Goal: Task Accomplishment & Management: Complete application form

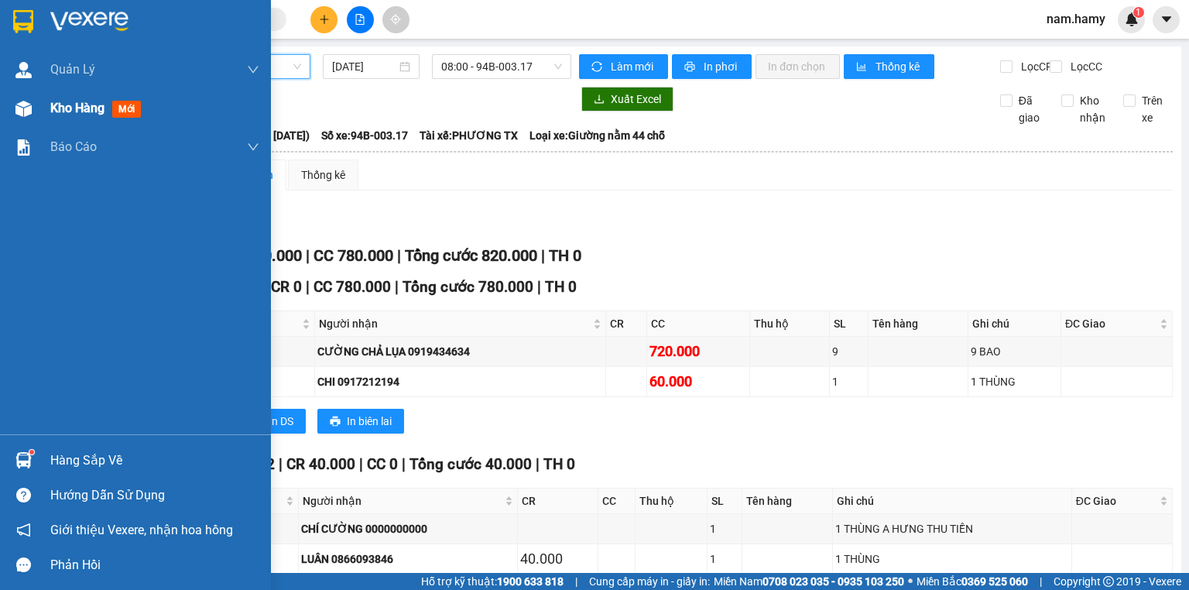
click at [63, 111] on span "Kho hàng" at bounding box center [77, 108] width 54 height 15
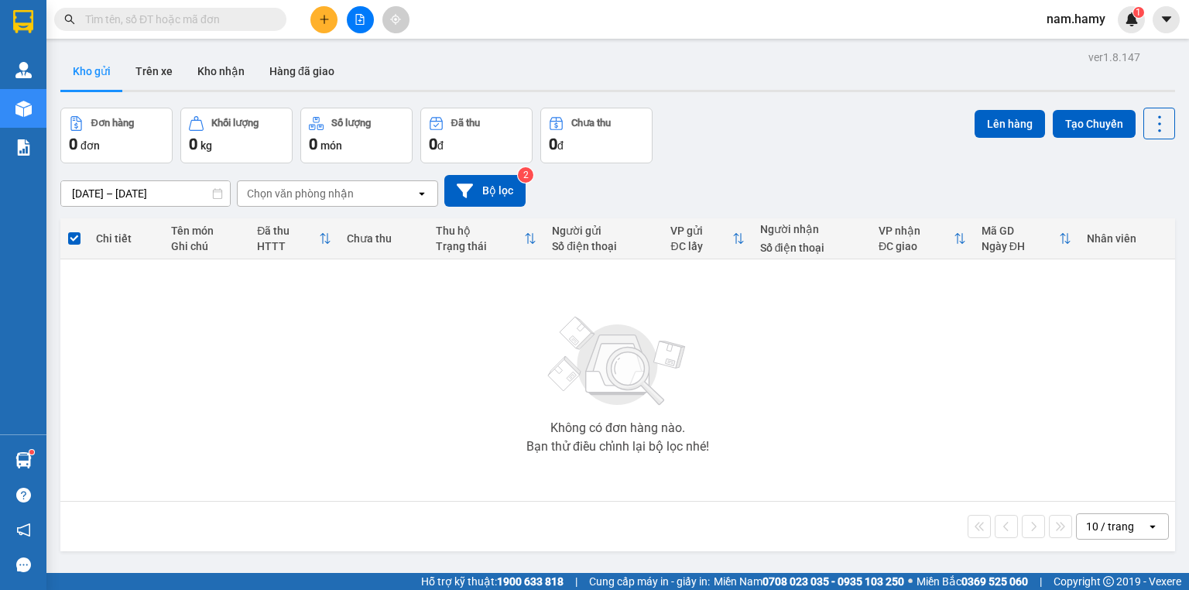
click at [316, 25] on button at bounding box center [324, 19] width 27 height 27
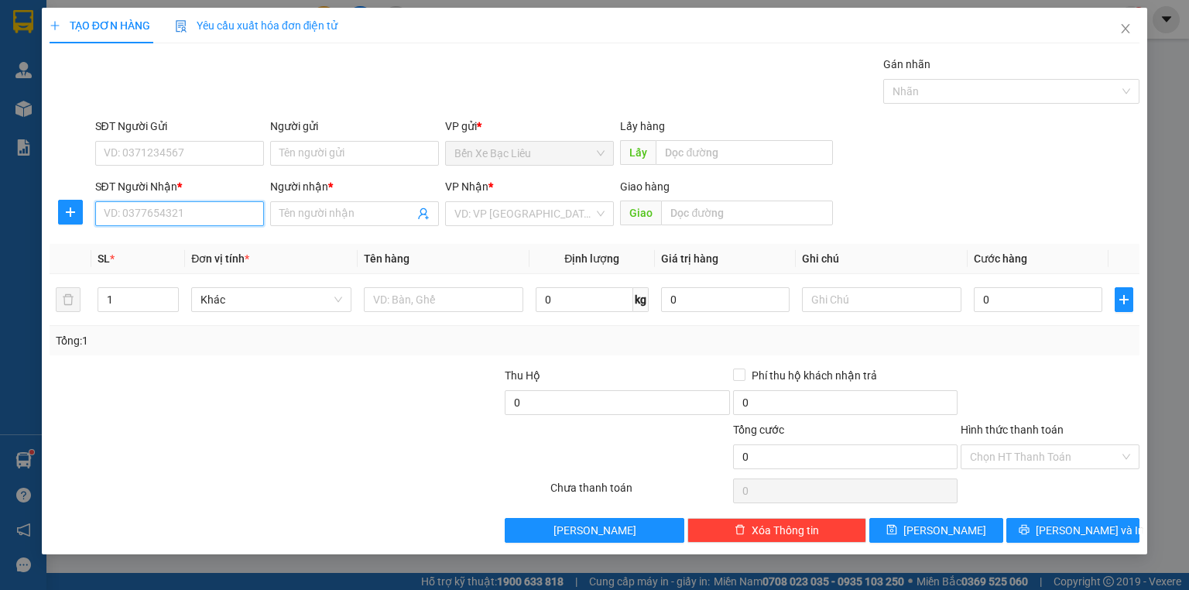
drag, startPoint x: 241, startPoint y: 219, endPoint x: 1189, endPoint y: 587, distance: 1016.7
click at [243, 220] on input "SĐT Người Nhận *" at bounding box center [179, 213] width 169 height 25
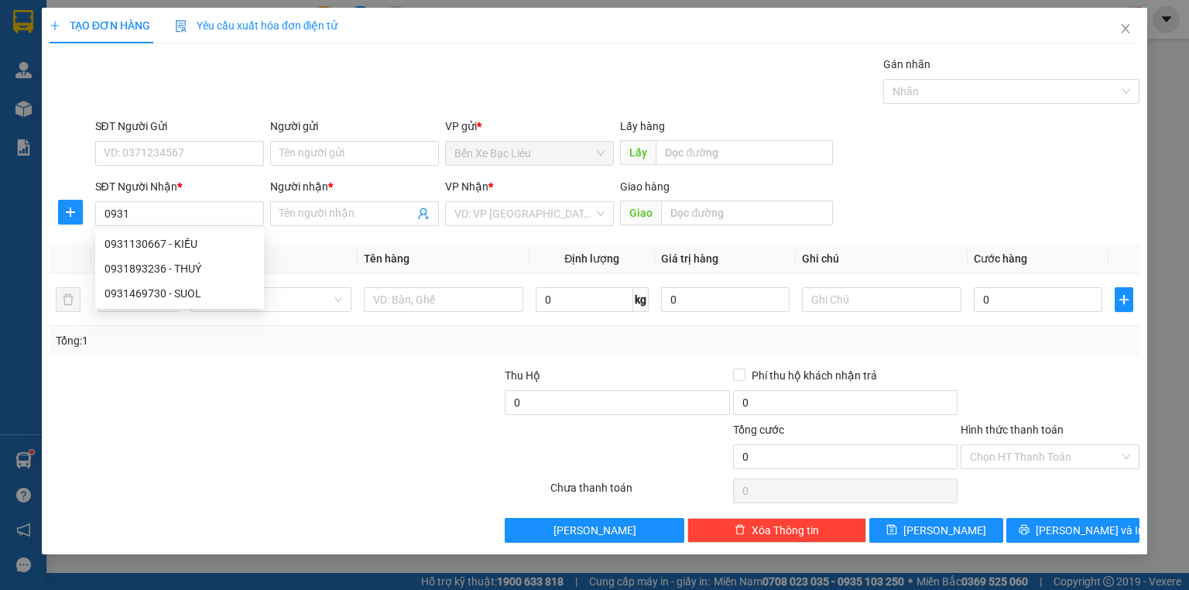
click at [184, 462] on div at bounding box center [207, 448] width 319 height 54
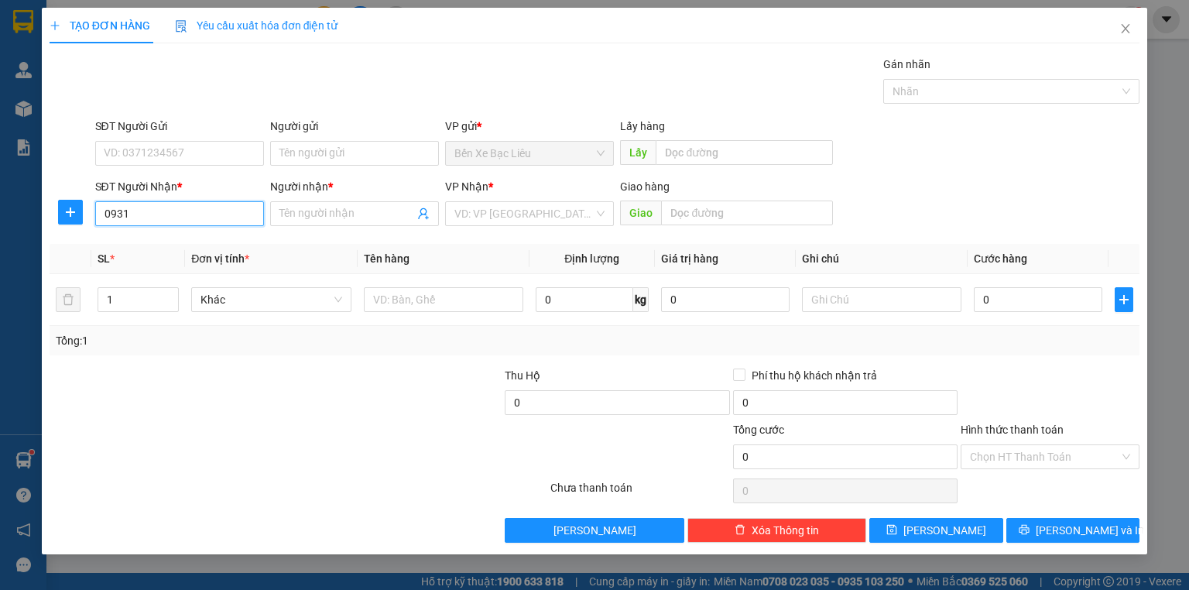
click at [156, 222] on input "0931" at bounding box center [179, 213] width 169 height 25
click at [170, 246] on div "0931779917 - HOA MAI" at bounding box center [180, 243] width 150 height 17
type input "0931779917"
type input "HOA MAI"
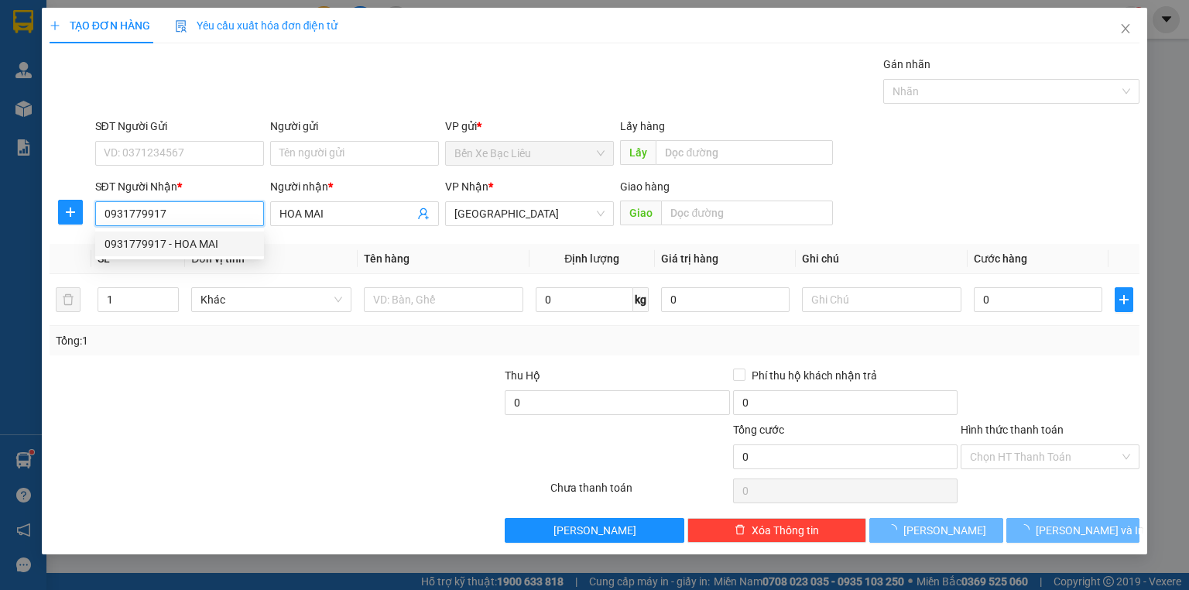
type input "40.000"
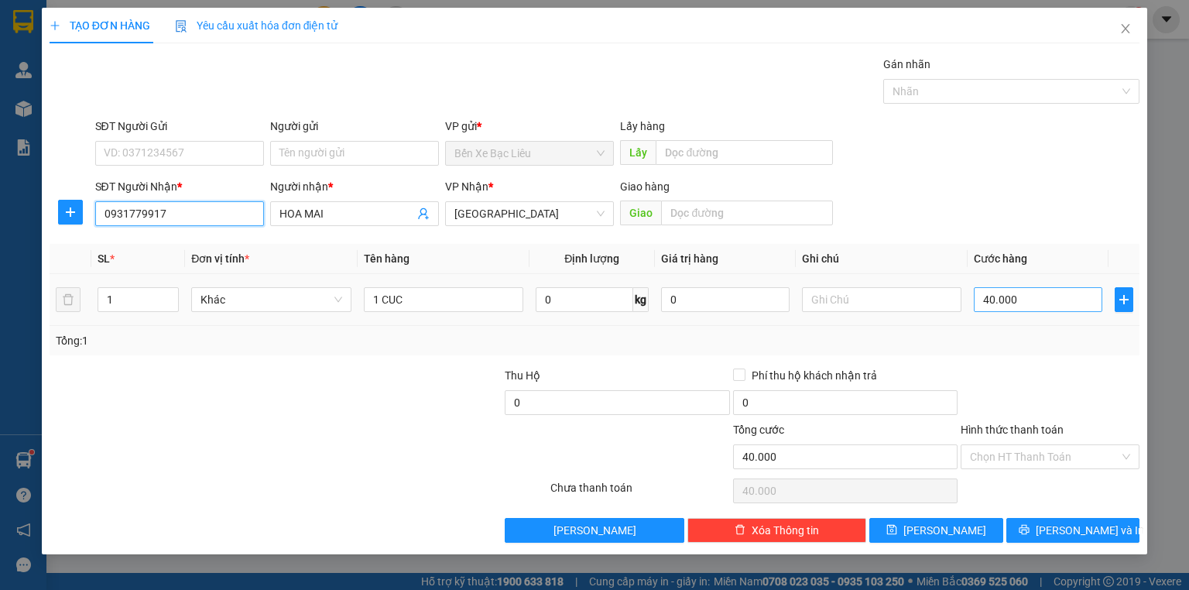
type input "0931779917"
click at [1017, 299] on input "40.000" at bounding box center [1038, 299] width 129 height 25
type input "0"
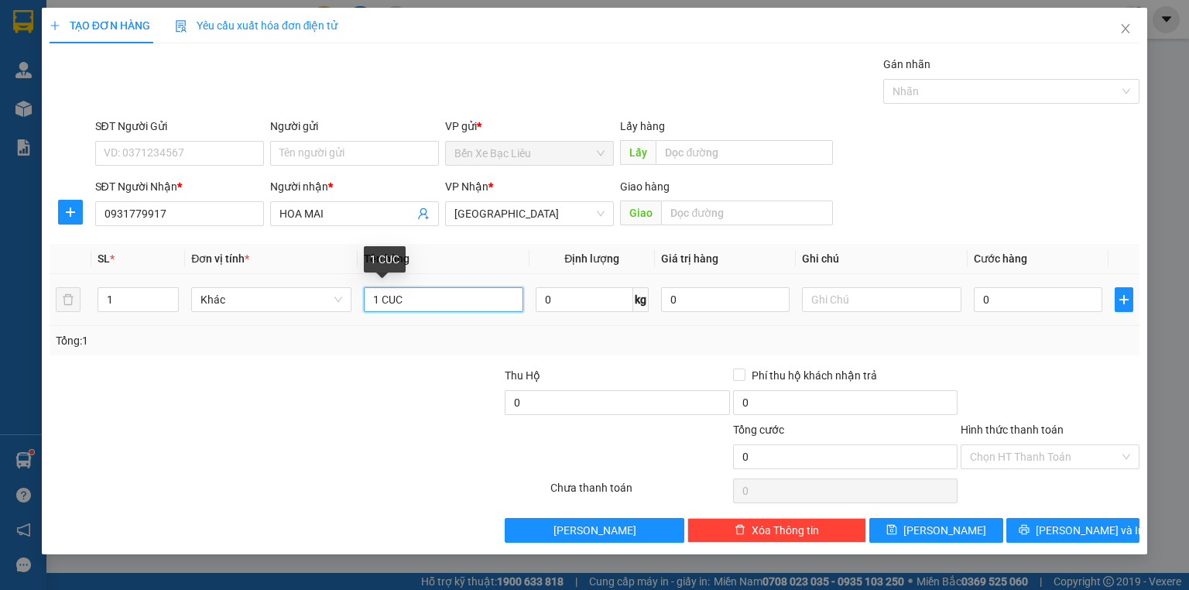
click at [422, 297] on input "1 CUC" at bounding box center [444, 299] width 160 height 25
type input "1 THÙNG"
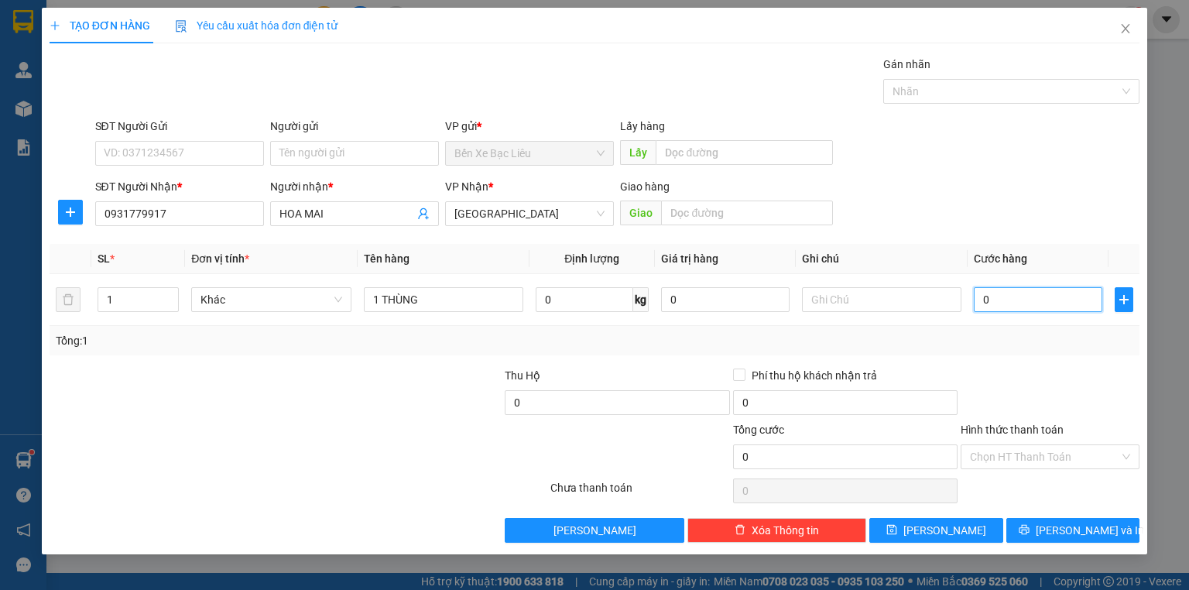
type input "4"
type input "40"
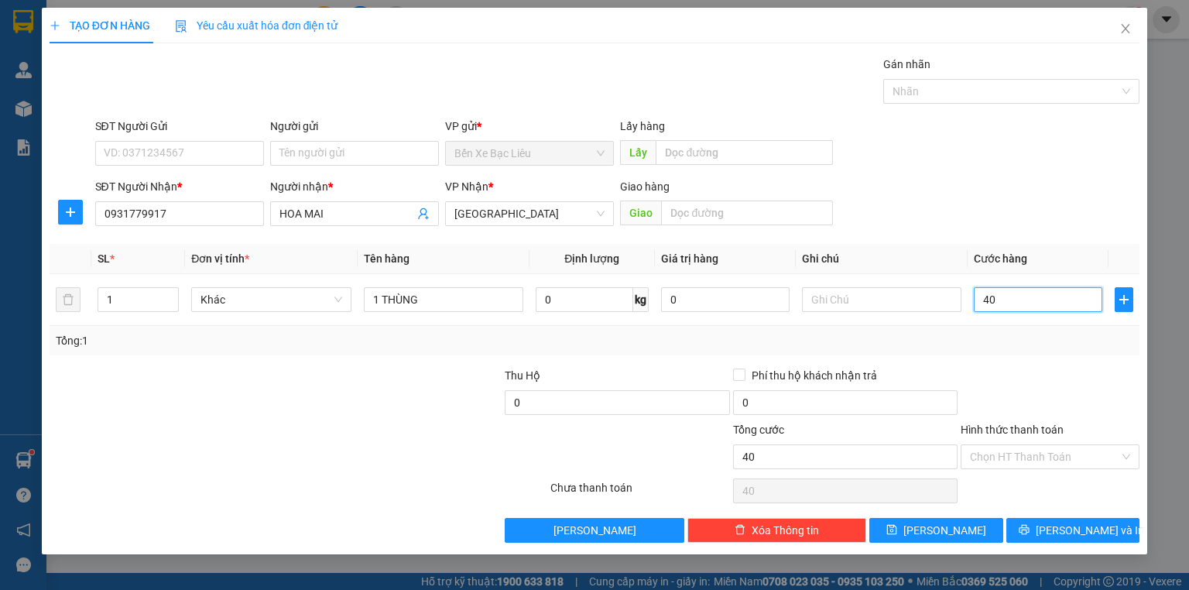
type input "40"
type input "40.000"
click at [1007, 360] on div "Transit Pickup Surcharge Ids Transit Deliver Surcharge Ids Transit Deliver Surc…" at bounding box center [595, 299] width 1090 height 487
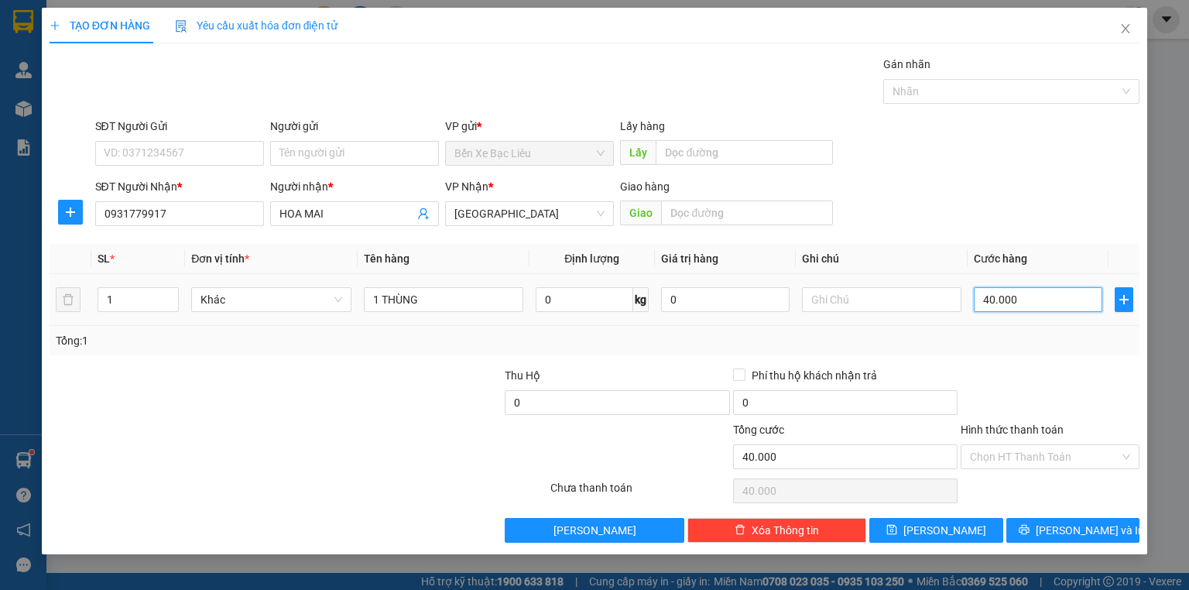
click at [1029, 291] on input "40.000" at bounding box center [1038, 299] width 129 height 25
type input "0"
click at [976, 297] on input "0" at bounding box center [1038, 299] width 129 height 25
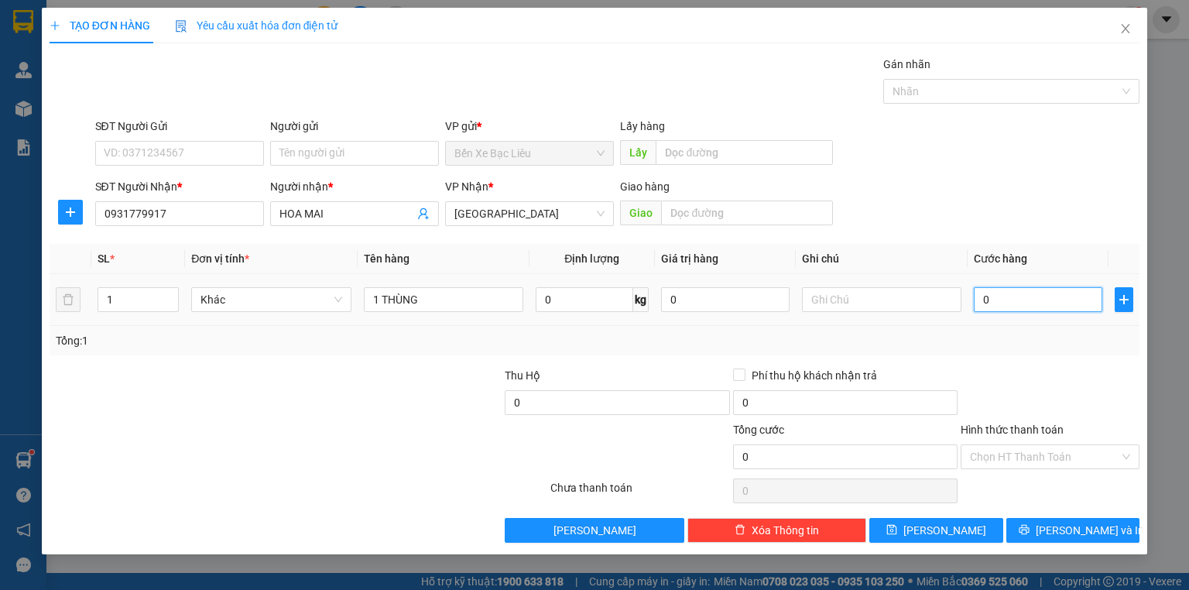
type input "50"
type input "50.000"
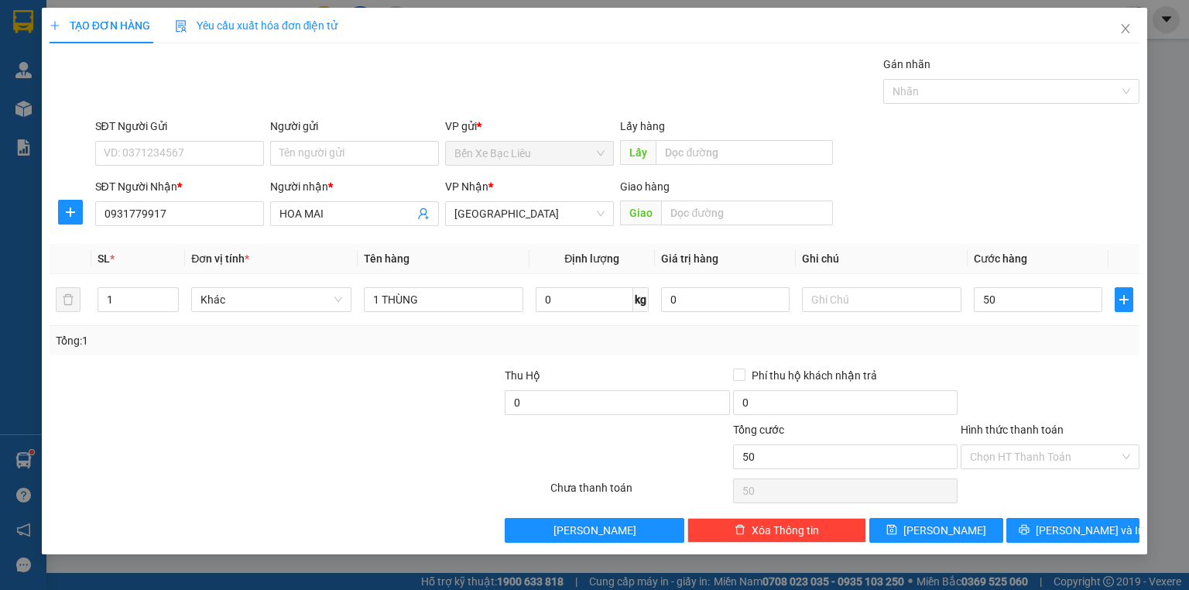
type input "50.000"
click at [1134, 399] on div at bounding box center [1050, 394] width 182 height 54
click at [1093, 540] on button "[PERSON_NAME] và In" at bounding box center [1074, 530] width 134 height 25
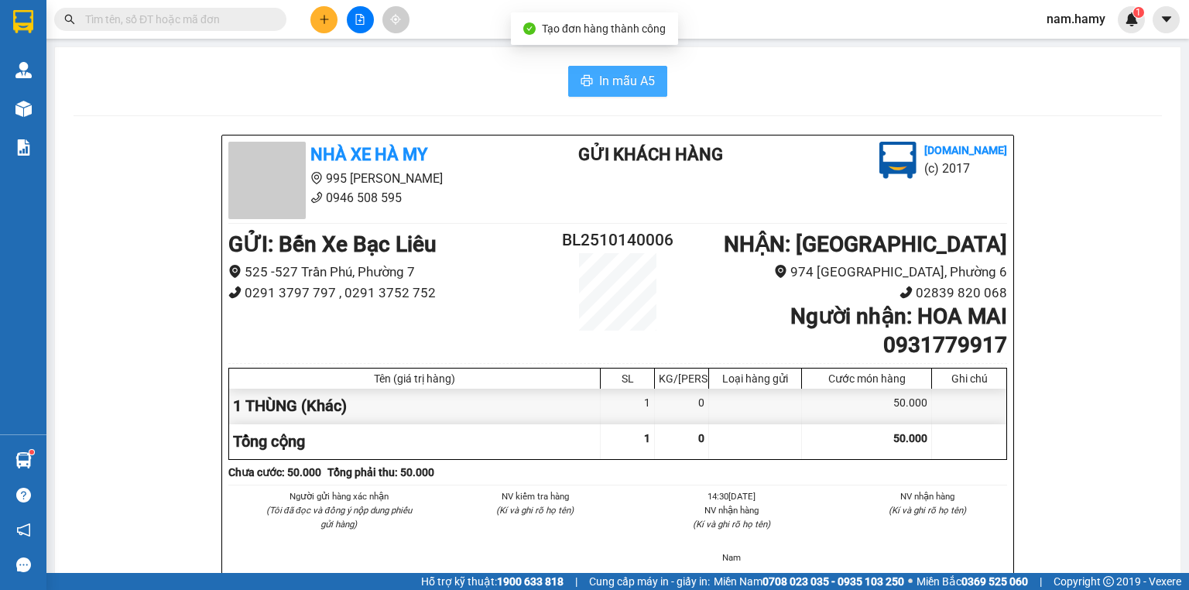
click at [601, 71] on span "In mẫu A5" at bounding box center [627, 80] width 56 height 19
click at [633, 80] on span "In mẫu A5" at bounding box center [627, 80] width 56 height 19
click at [356, 21] on icon "file-add" at bounding box center [360, 19] width 11 height 11
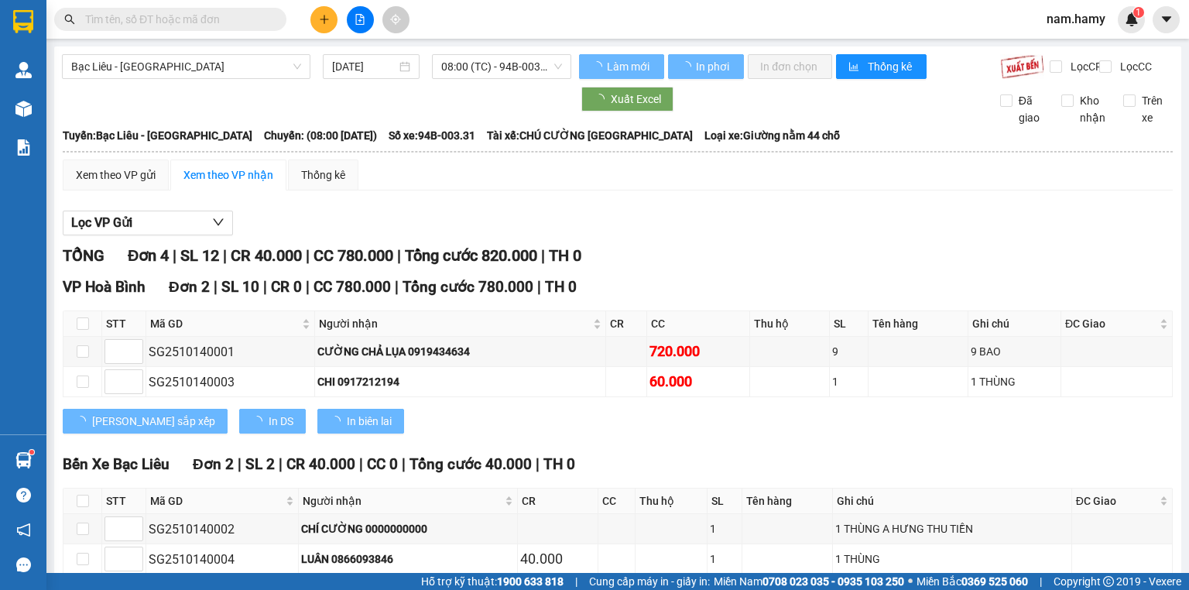
drag, startPoint x: 230, startPoint y: 67, endPoint x: 232, endPoint y: 80, distance: 13.4
click at [230, 66] on span "Bạc Liêu - [GEOGRAPHIC_DATA]" at bounding box center [186, 66] width 230 height 23
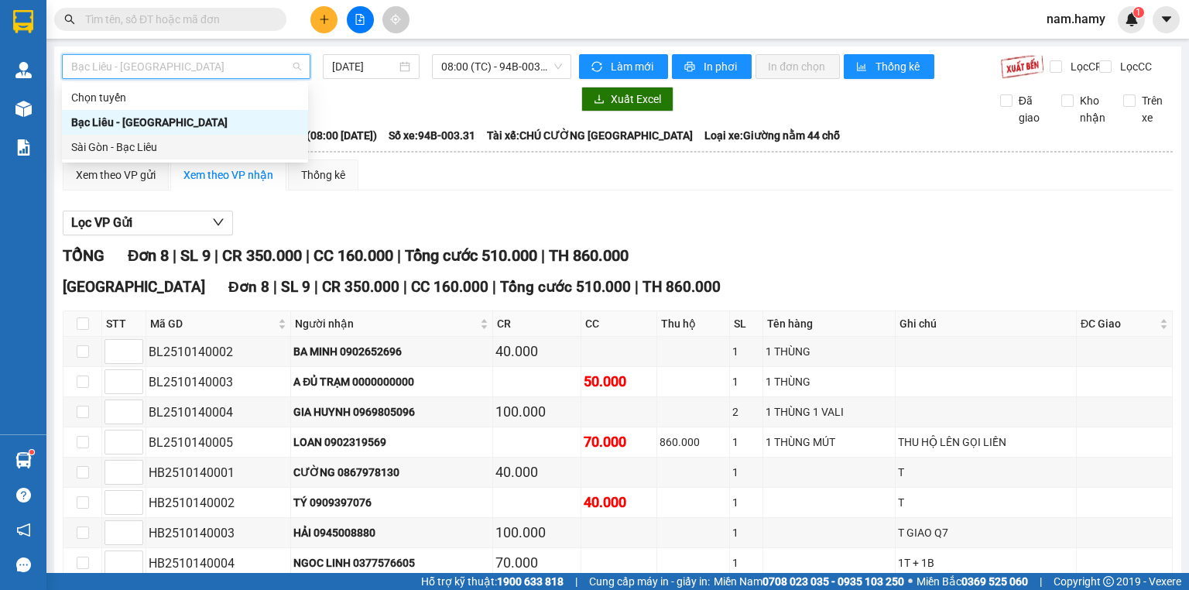
click at [246, 147] on div "Sài Gòn - Bạc Liêu" at bounding box center [185, 147] width 228 height 17
type input "[DATE]"
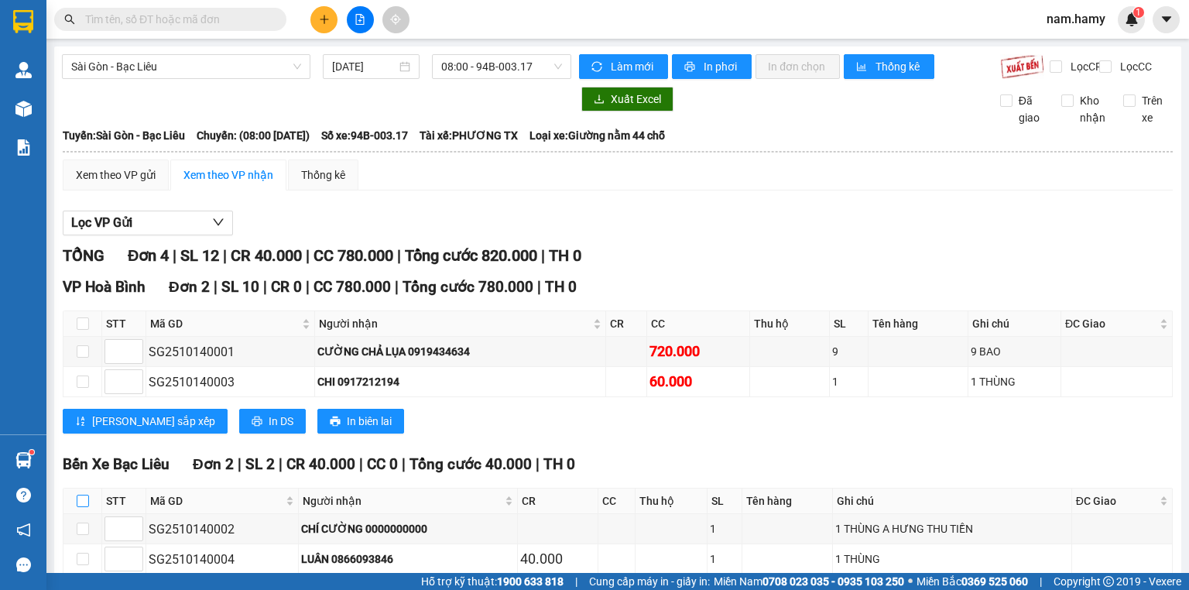
click at [87, 495] on input "checkbox" at bounding box center [83, 501] width 12 height 12
checkbox input "true"
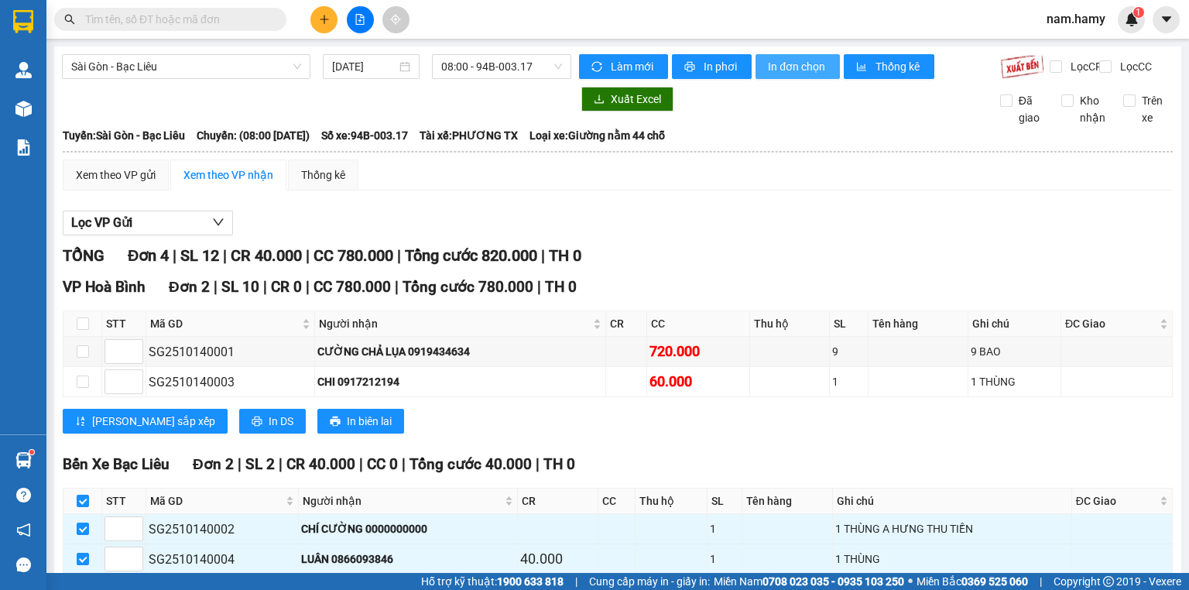
click at [812, 59] on span "In đơn chọn" at bounding box center [798, 66] width 60 height 17
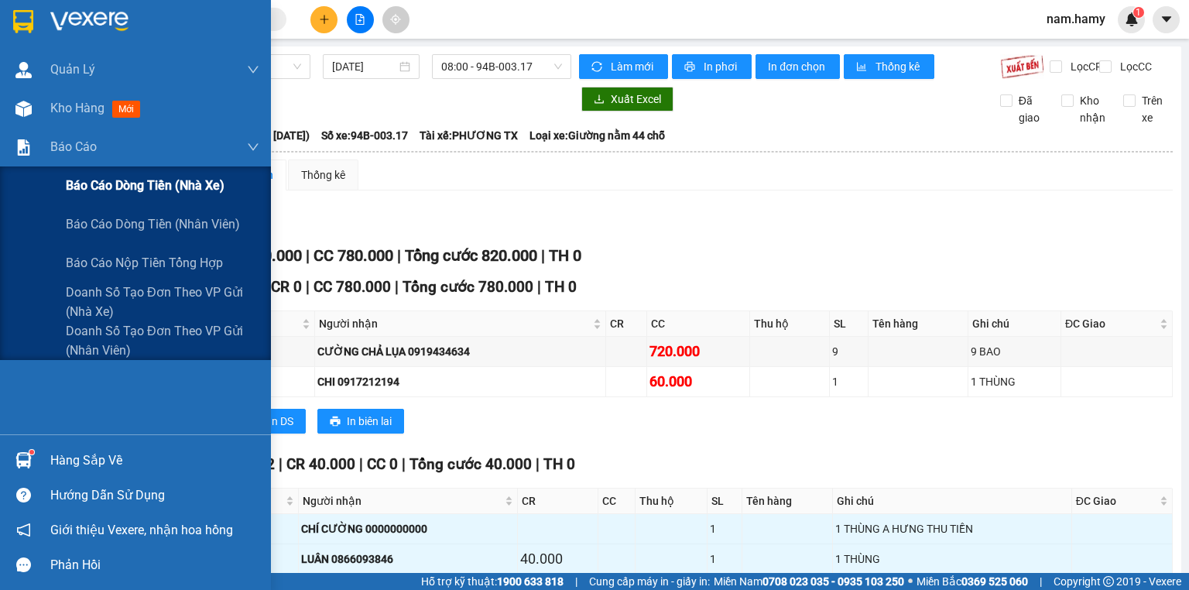
drag, startPoint x: 39, startPoint y: 161, endPoint x: 43, endPoint y: 182, distance: 21.3
click at [40, 163] on div "Báo cáo" at bounding box center [135, 147] width 271 height 39
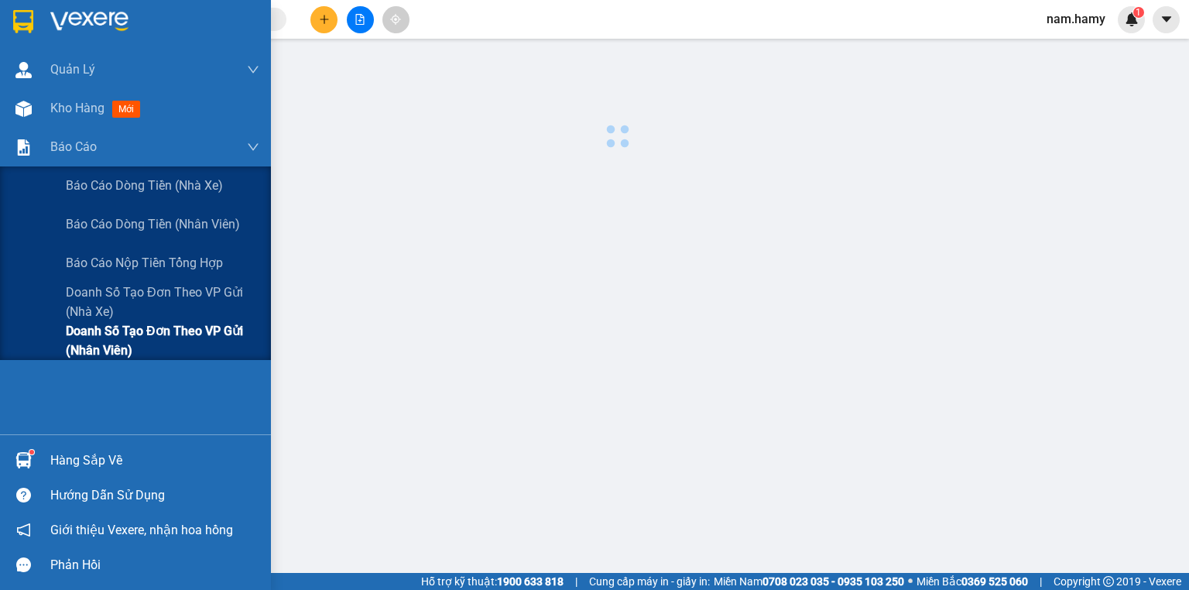
drag, startPoint x: 101, startPoint y: 341, endPoint x: 103, endPoint y: 331, distance: 9.4
click at [101, 342] on span "Doanh số tạo đơn theo VP gửi (nhân viên)" at bounding box center [163, 340] width 194 height 39
